Goal: Transaction & Acquisition: Book appointment/travel/reservation

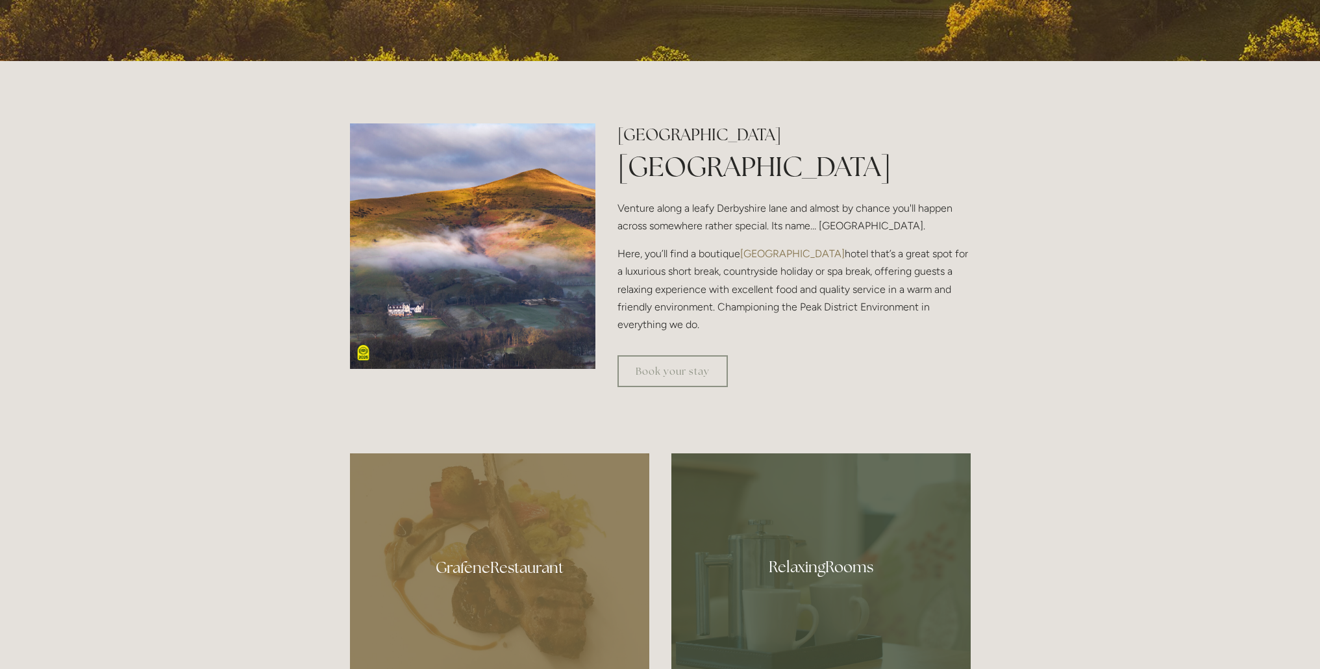
scroll to position [531, 0]
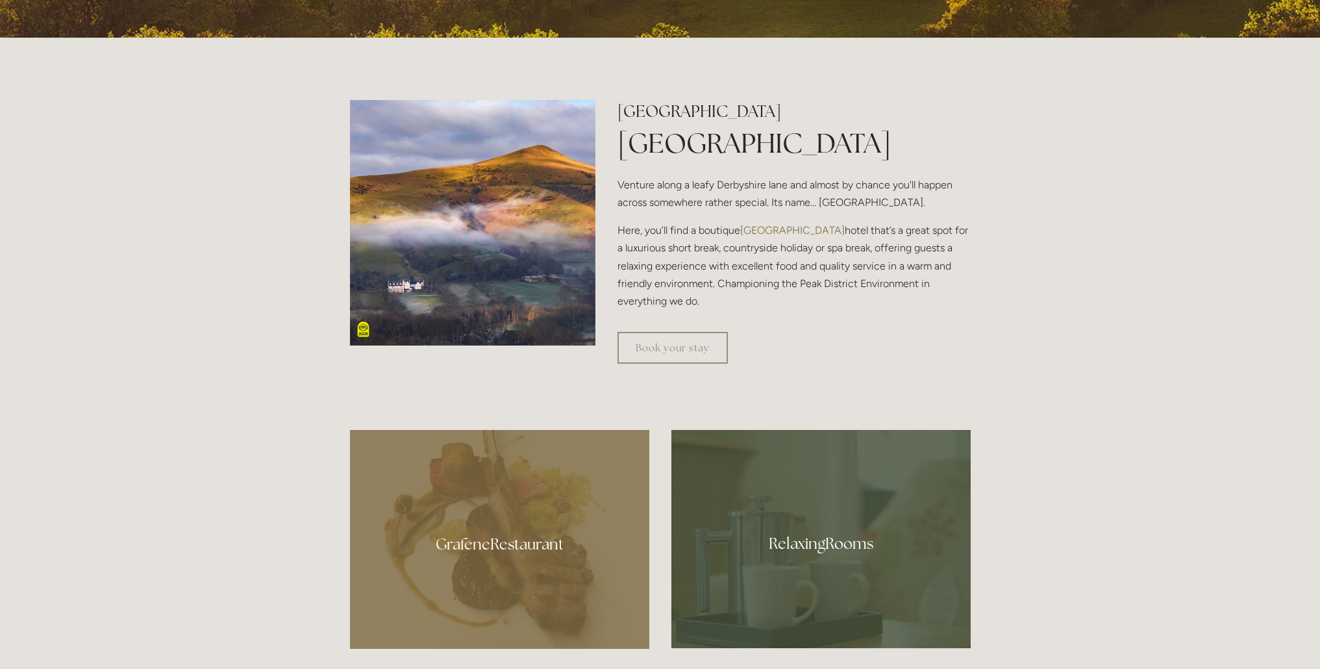
drag, startPoint x: 812, startPoint y: 110, endPoint x: 622, endPoint y: 108, distance: 191.0
click at [622, 108] on h2 "[GEOGRAPHIC_DATA]" at bounding box center [794, 111] width 353 height 23
copy h2 "[GEOGRAPHIC_DATA]"
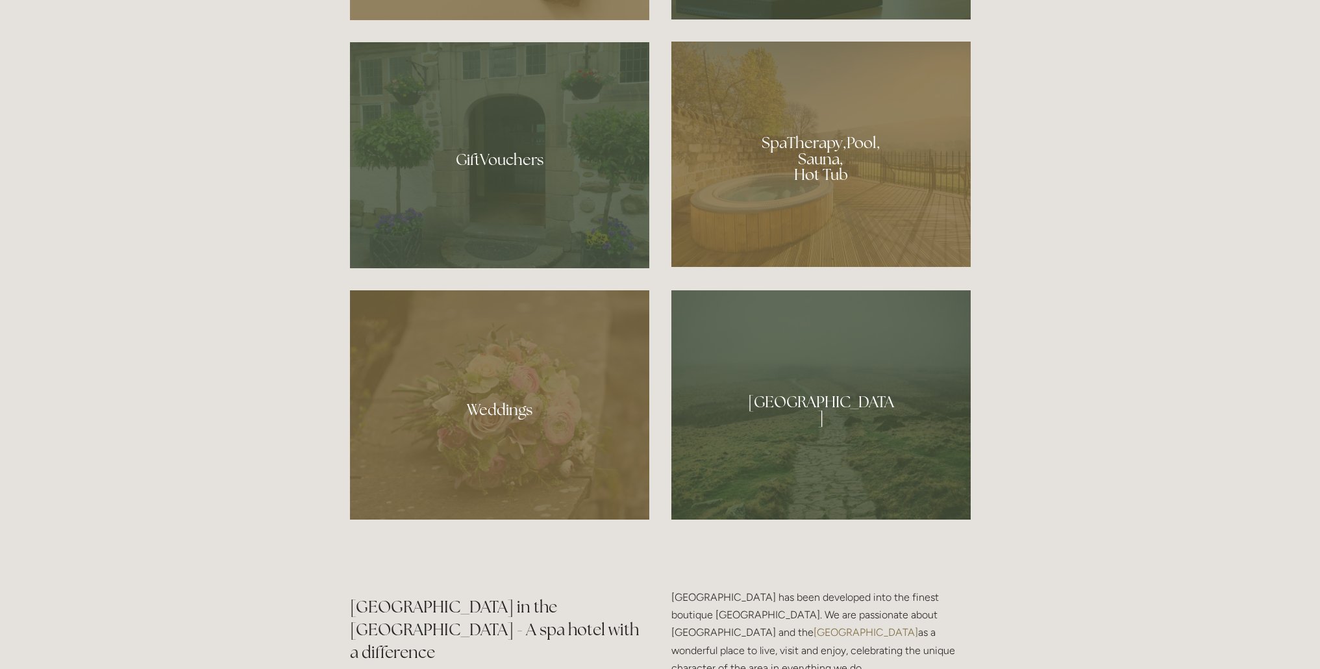
scroll to position [1161, 0]
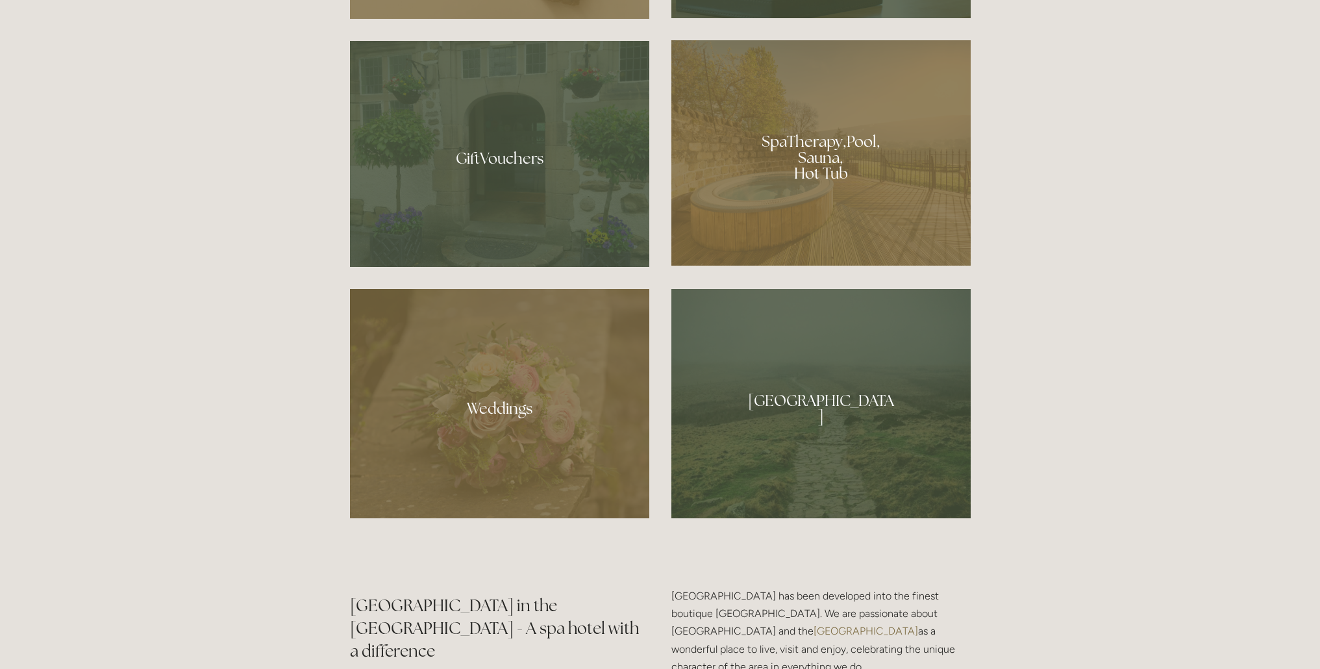
click at [853, 197] on div at bounding box center [821, 152] width 299 height 225
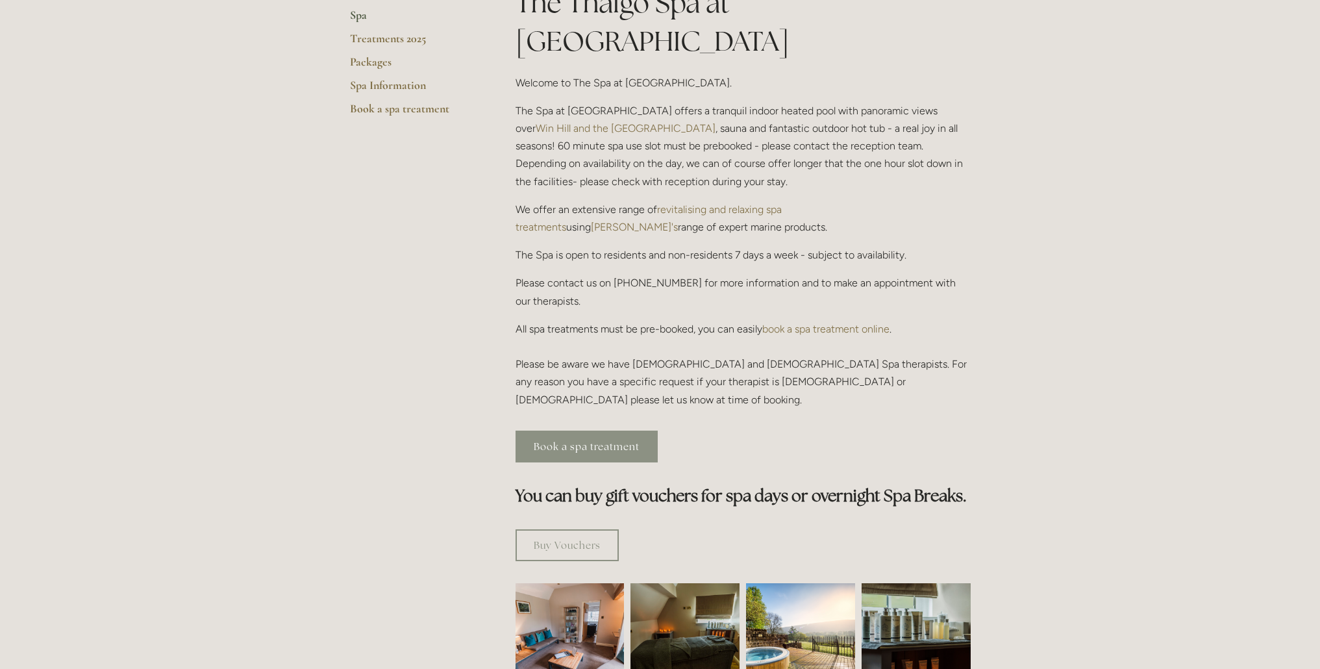
scroll to position [328, 0]
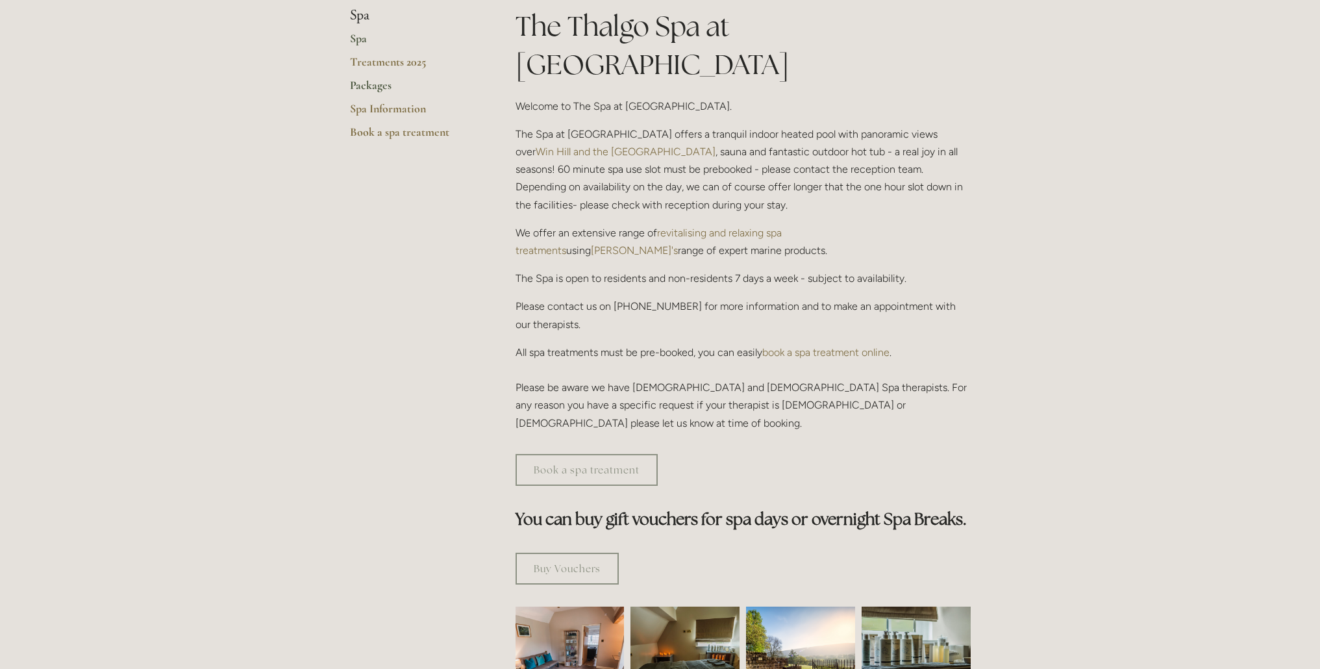
click at [366, 80] on link "Packages" at bounding box center [412, 89] width 124 height 23
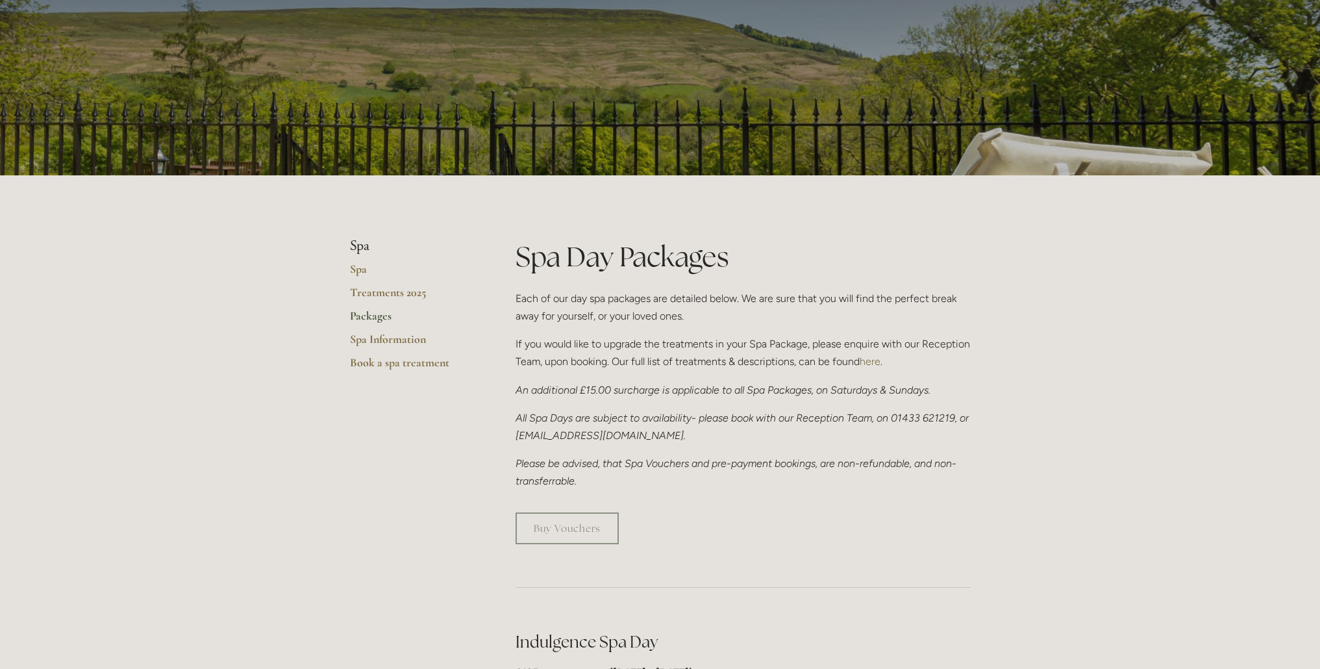
scroll to position [118, 0]
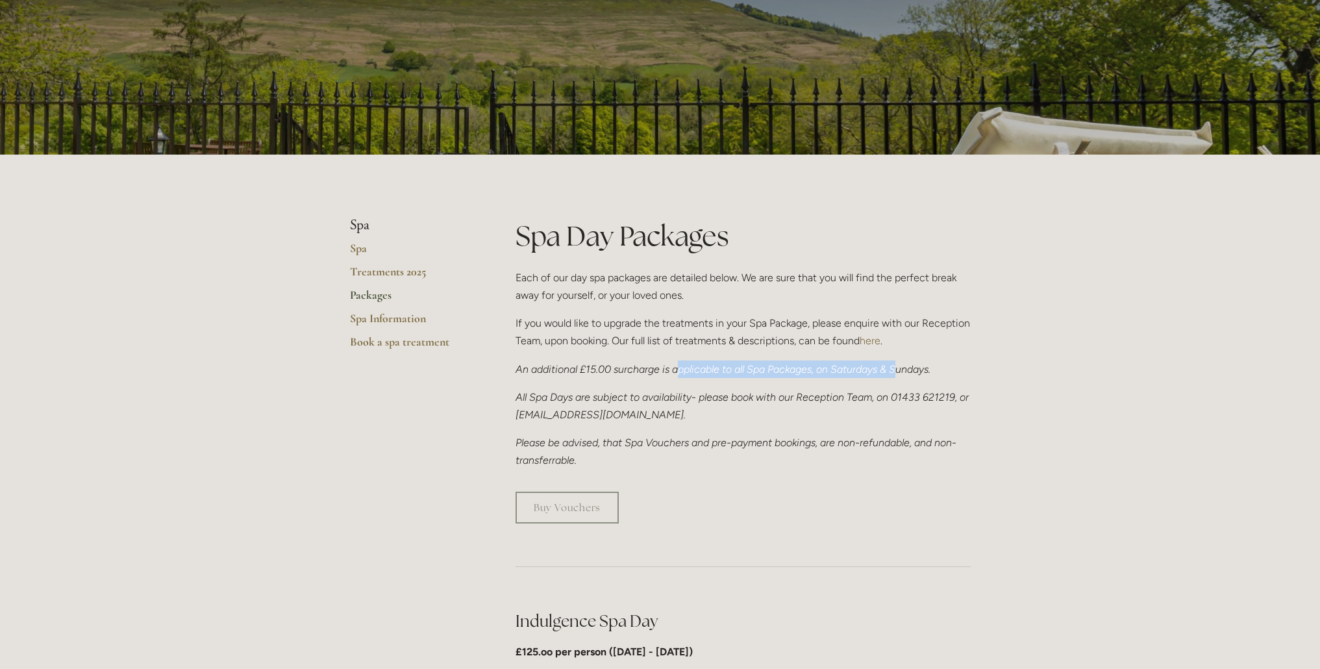
drag, startPoint x: 901, startPoint y: 370, endPoint x: 677, endPoint y: 369, distance: 224.1
click at [678, 369] on em "An additional £15.00 surcharge is applicable to all Spa Packages, on Saturdays …" at bounding box center [723, 369] width 415 height 12
click at [662, 368] on em "An additional £15.00 surcharge is applicable to all Spa Packages, on Saturdays …" at bounding box center [723, 369] width 415 height 12
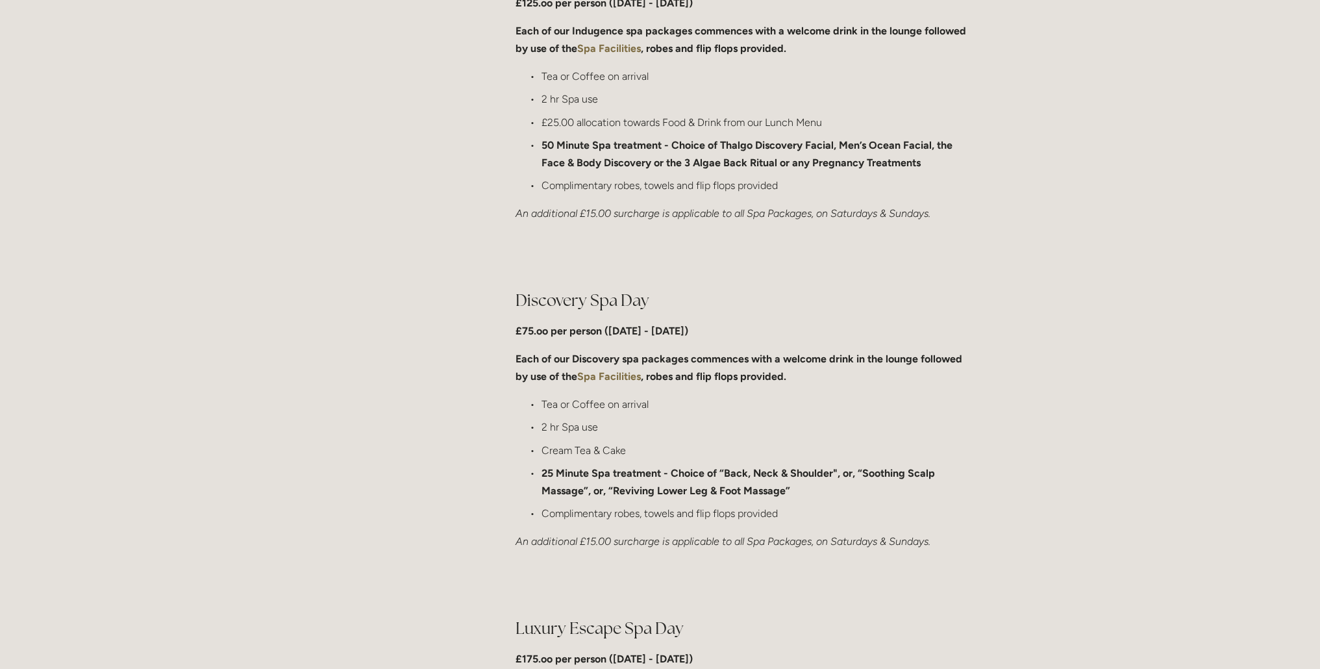
scroll to position [822, 0]
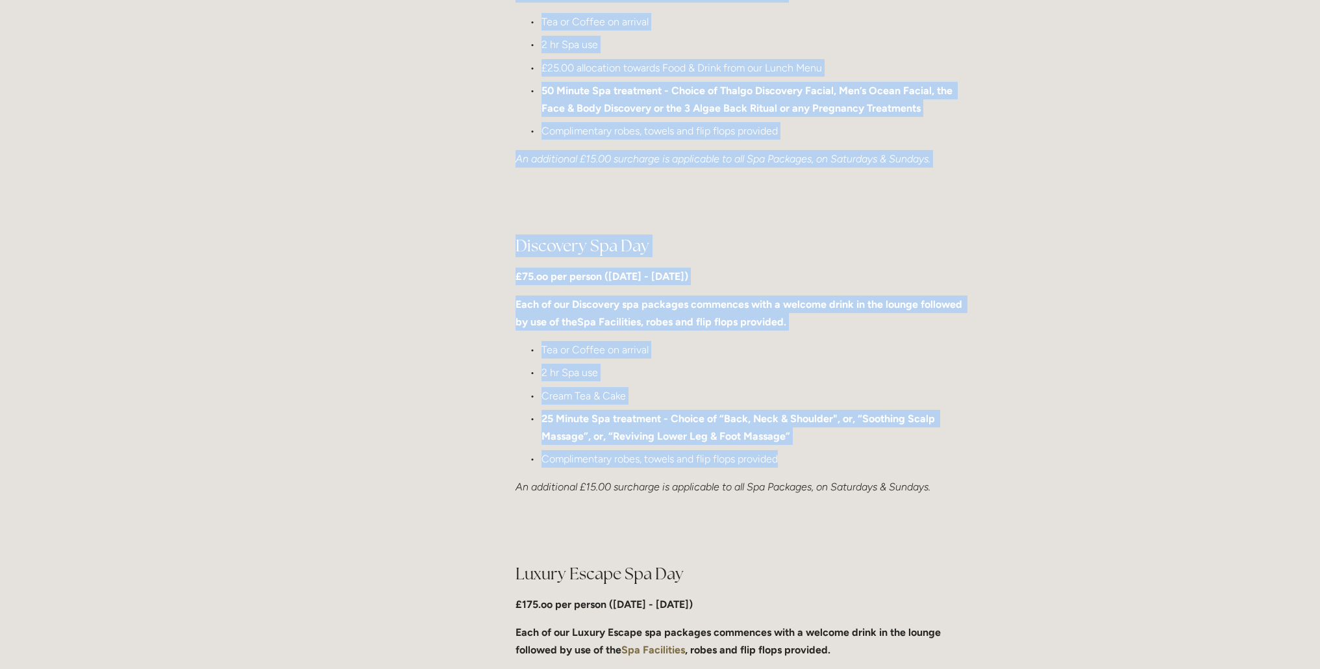
drag, startPoint x: 968, startPoint y: 474, endPoint x: 396, endPoint y: 320, distance: 593.3
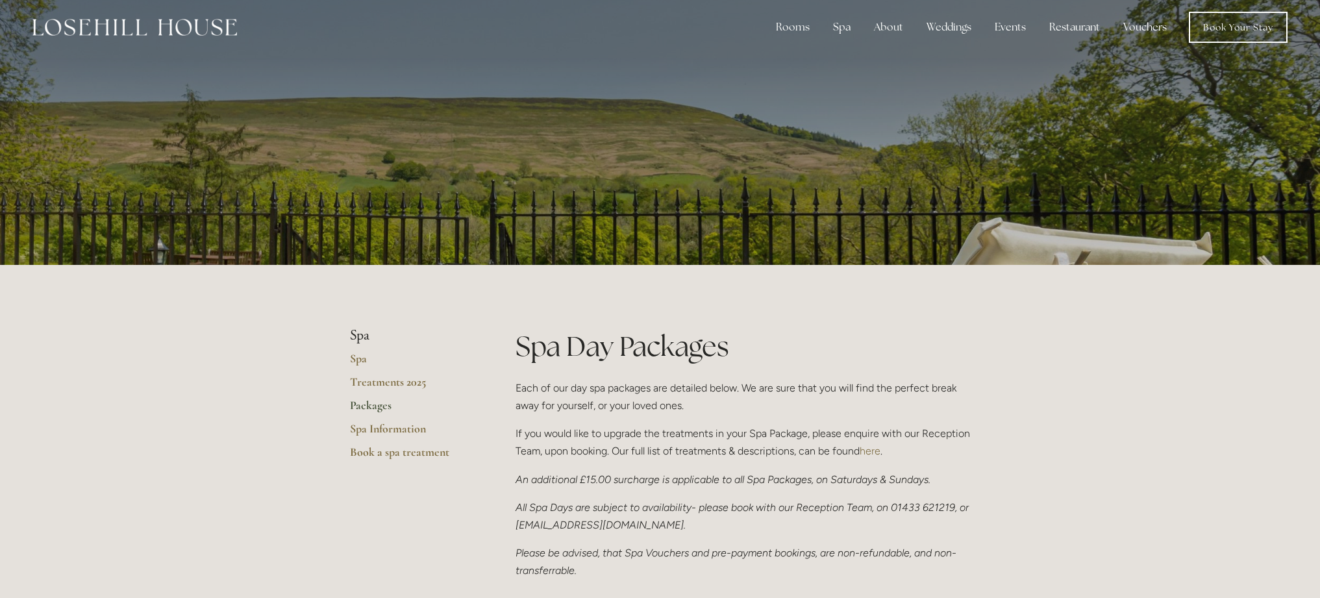
scroll to position [0, 0]
